Goal: Information Seeking & Learning: Stay updated

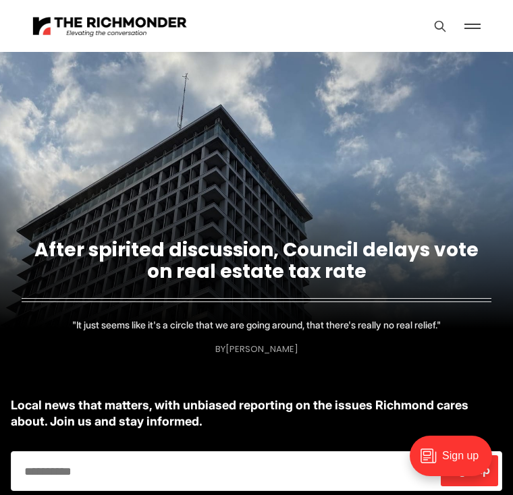
click at [349, 255] on link "After spirited discussion, Council delays vote on real estate tax rate" at bounding box center [256, 261] width 444 height 48
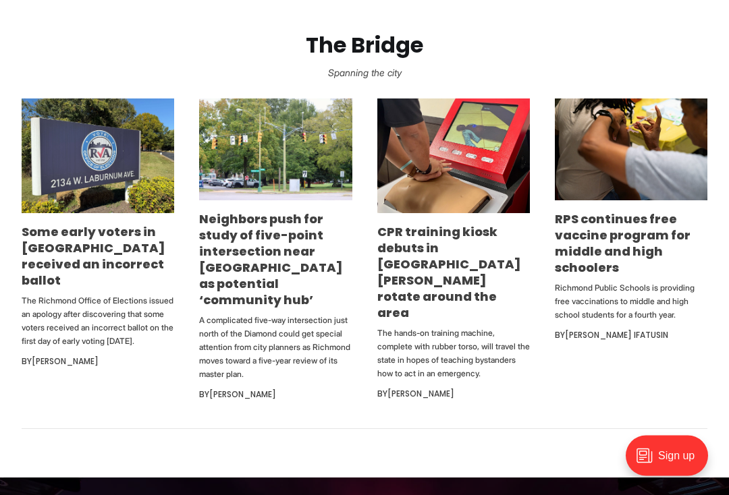
scroll to position [801, 0]
click at [269, 277] on link "Neighbors push for study of five-point intersection near Diamond as potential ‘…" at bounding box center [271, 260] width 144 height 98
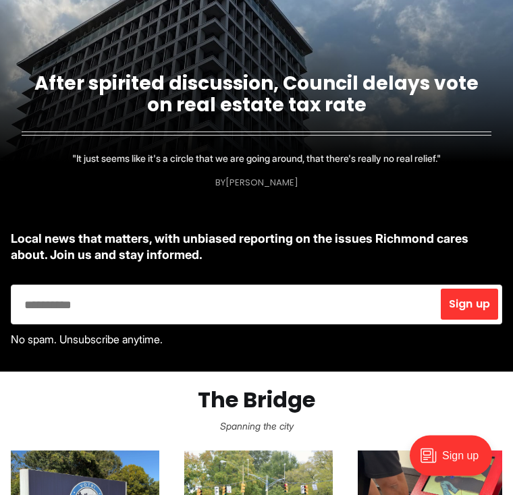
scroll to position [0, 0]
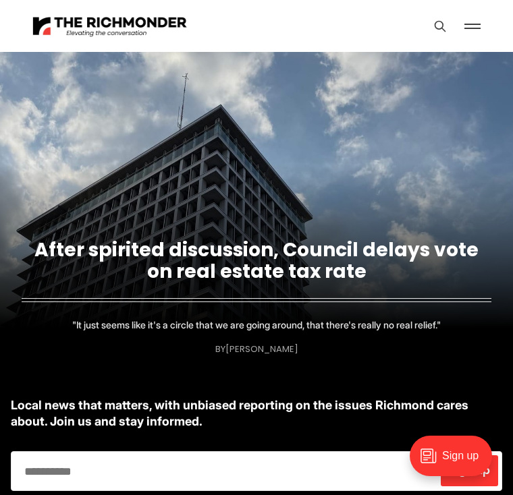
click at [414, 261] on link "After spirited discussion, Council delays vote on real estate tax rate" at bounding box center [256, 261] width 444 height 48
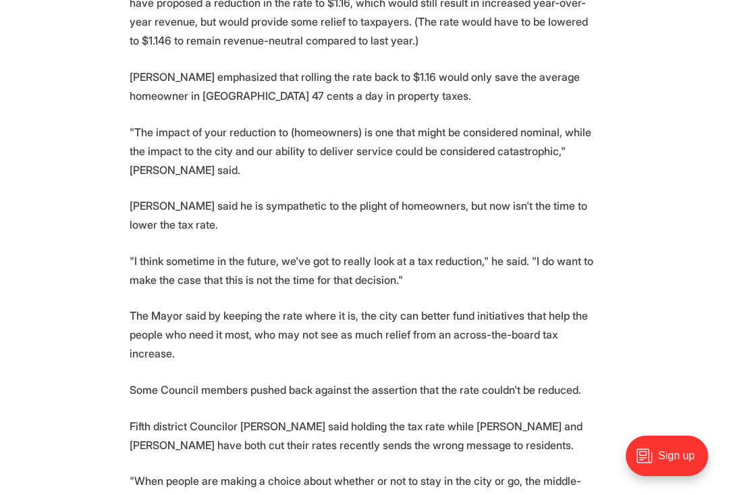
scroll to position [691, 0]
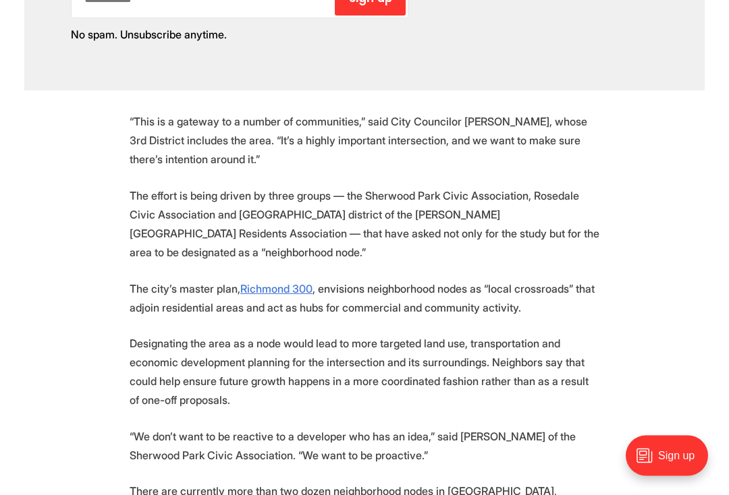
scroll to position [1566, 0]
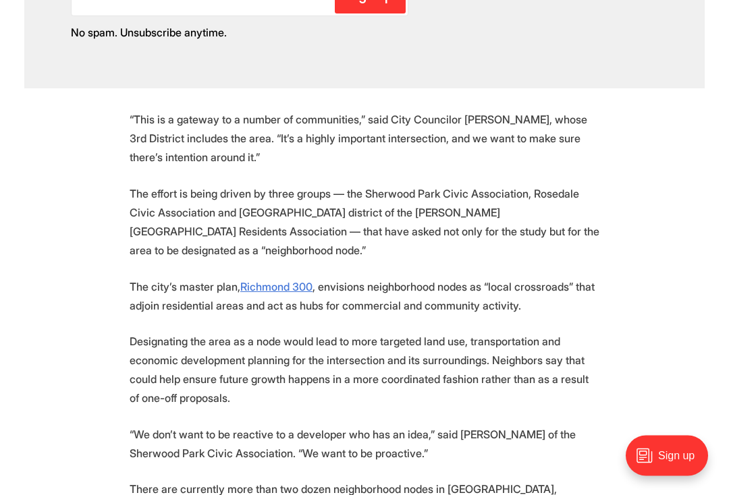
click at [676, 340] on section "A complicated five-way intersection just north of the Diamond could get special…" at bounding box center [364, 50] width 729 height 1807
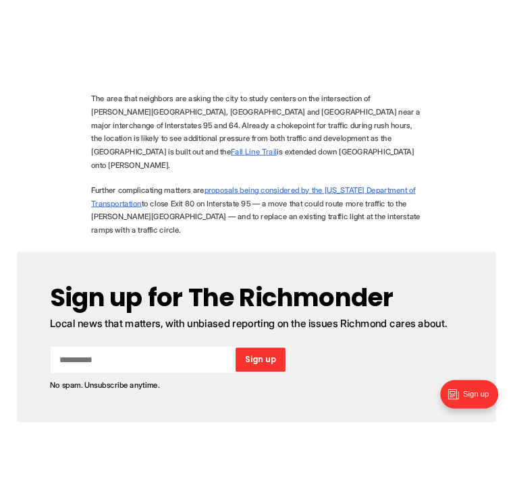
scroll to position [1050, 0]
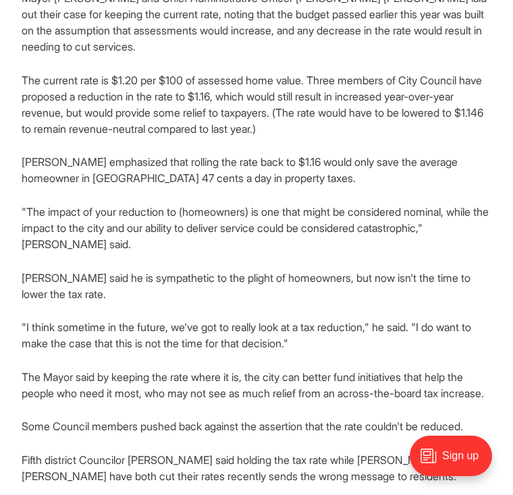
scroll to position [492, 0]
